Goal: Task Accomplishment & Management: Complete application form

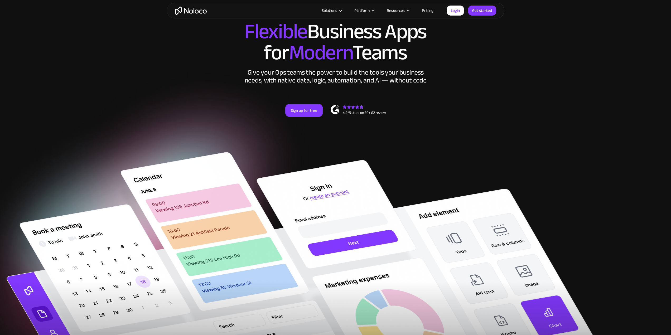
scroll to position [44, 0]
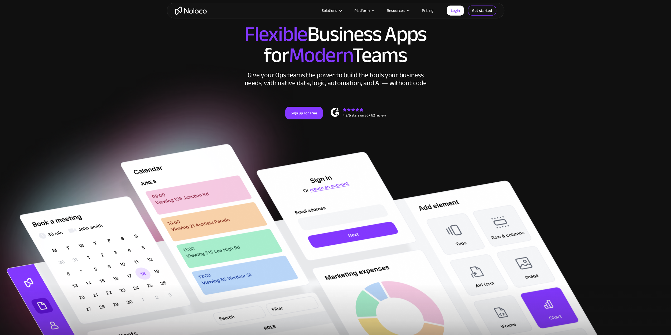
click at [477, 12] on link "Get started" at bounding box center [482, 11] width 28 height 10
click at [473, 12] on link "Get started" at bounding box center [482, 11] width 28 height 10
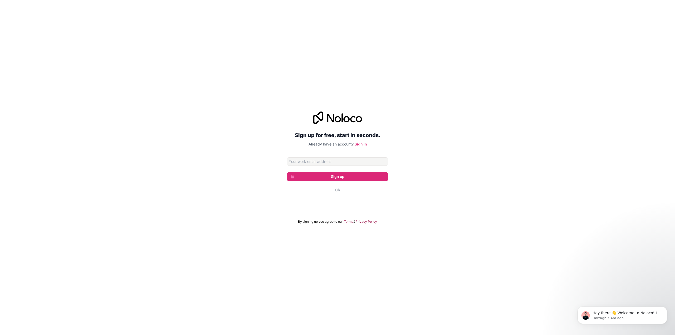
click at [335, 162] on input "Email address" at bounding box center [337, 161] width 101 height 8
type input "[EMAIL_ADDRESS][DOMAIN_NAME]"
click at [349, 177] on button "Sign up" at bounding box center [337, 176] width 101 height 9
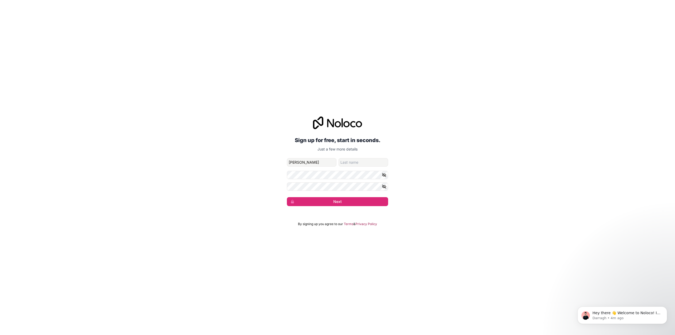
type input "[PERSON_NAME]"
click at [385, 176] on icon "button" at bounding box center [384, 175] width 4 height 4
click at [385, 187] on icon "button" at bounding box center [384, 186] width 4 height 2
click at [327, 203] on button "Next" at bounding box center [337, 201] width 101 height 9
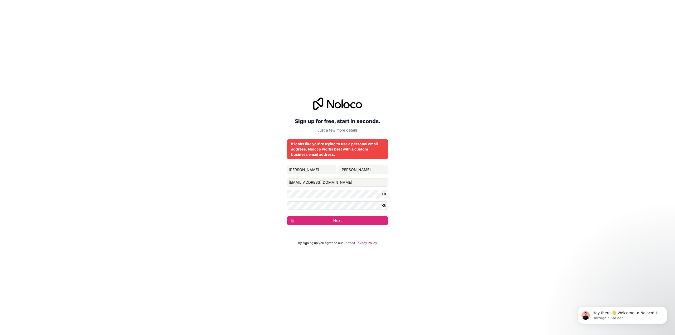
drag, startPoint x: 336, startPoint y: 176, endPoint x: 330, endPoint y: 173, distance: 6.8
